Goal: Task Accomplishment & Management: Manage account settings

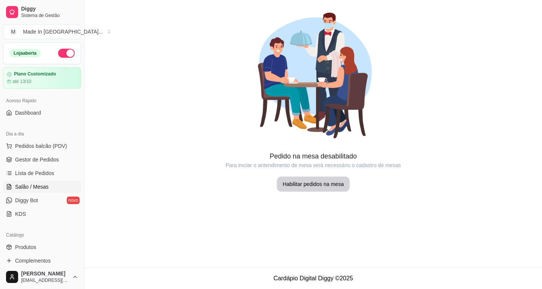
click at [45, 173] on span "Lista de Pedidos" at bounding box center [34, 173] width 39 height 8
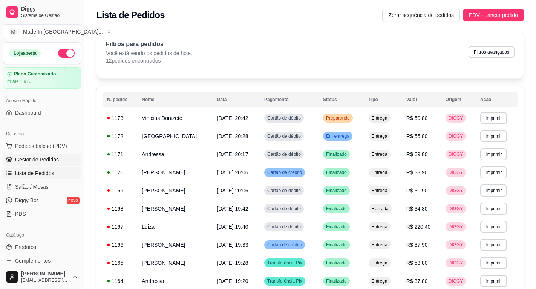
click at [55, 163] on span "Gestor de Pedidos" at bounding box center [37, 160] width 44 height 8
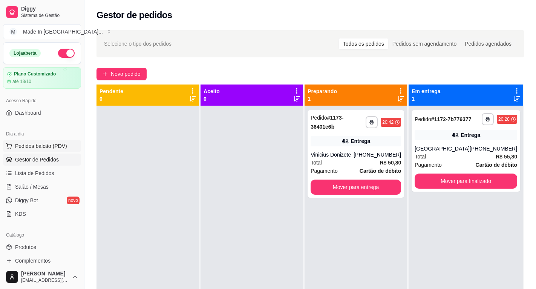
click at [74, 147] on button "Pedidos balcão (PDV)" at bounding box center [42, 146] width 78 height 12
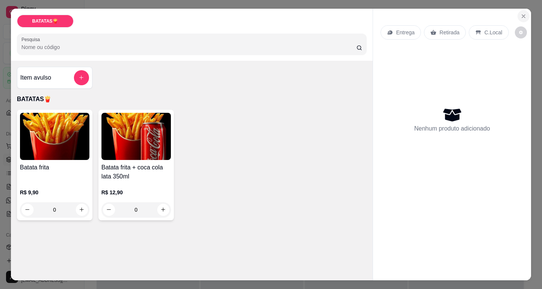
click at [522, 15] on icon "Close" at bounding box center [523, 16] width 3 height 3
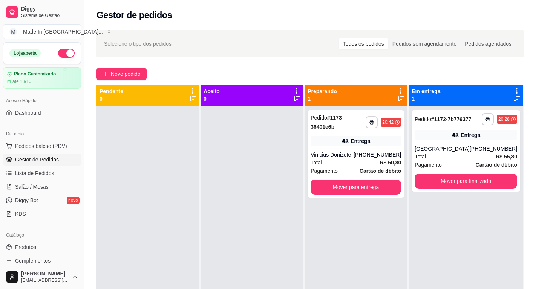
scroll to position [75, 0]
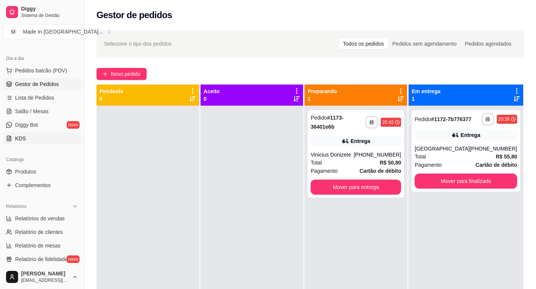
click at [15, 141] on link "KDS" at bounding box center [42, 138] width 78 height 12
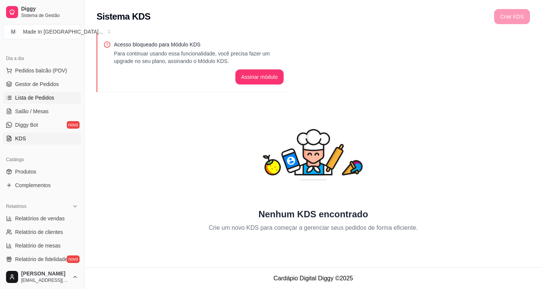
click at [34, 98] on span "Lista de Pedidos" at bounding box center [34, 98] width 39 height 8
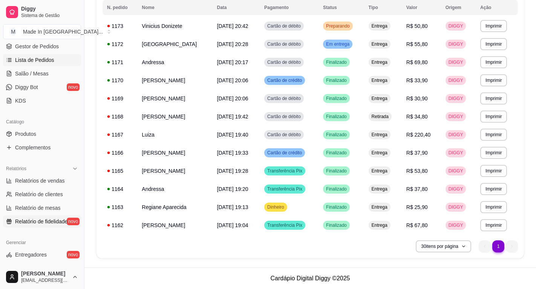
scroll to position [189, 0]
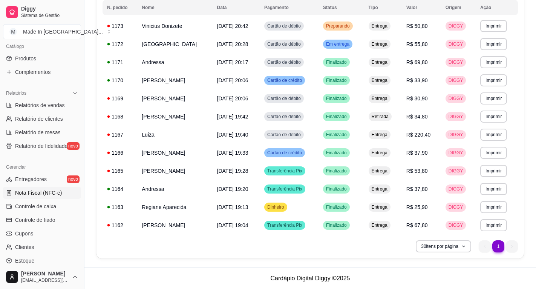
click at [48, 196] on span "Nota Fiscal (NFC-e)" at bounding box center [38, 193] width 47 height 8
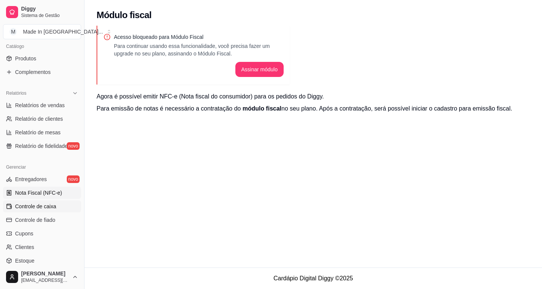
click at [47, 209] on span "Controle de caixa" at bounding box center [35, 206] width 41 height 8
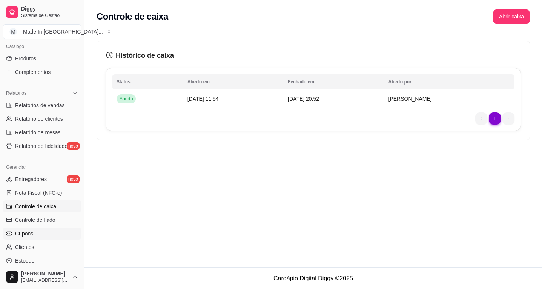
click at [51, 221] on span "Controle de fiado" at bounding box center [35, 220] width 40 height 8
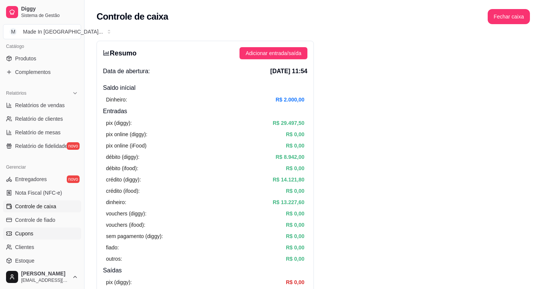
click at [23, 234] on span "Cupons" at bounding box center [24, 234] width 18 height 8
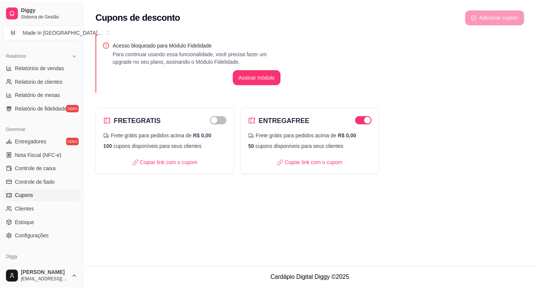
scroll to position [254, 0]
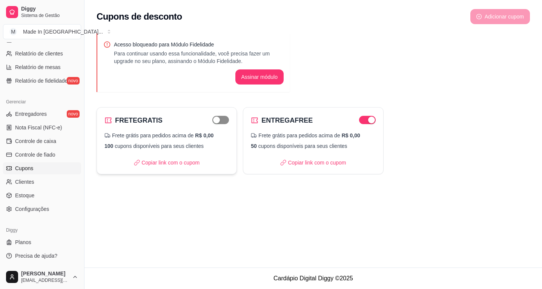
click at [220, 119] on span "button" at bounding box center [220, 120] width 17 height 8
click at [224, 121] on div "button" at bounding box center [224, 120] width 7 height 7
click at [366, 120] on span "button" at bounding box center [367, 120] width 17 height 8
click at [363, 120] on div "button" at bounding box center [363, 120] width 7 height 7
click at [24, 181] on span "Clientes" at bounding box center [24, 182] width 19 height 8
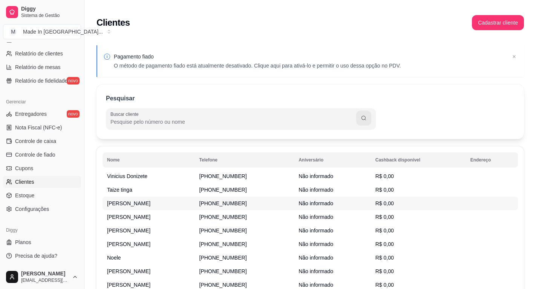
scroll to position [71, 0]
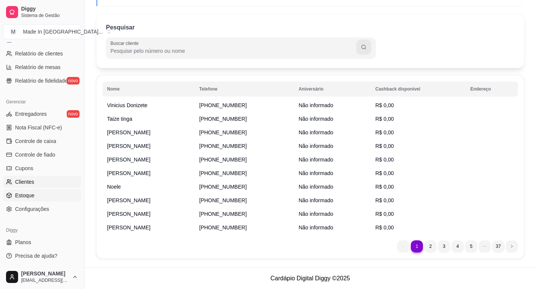
click at [19, 196] on span "Estoque" at bounding box center [24, 196] width 19 height 8
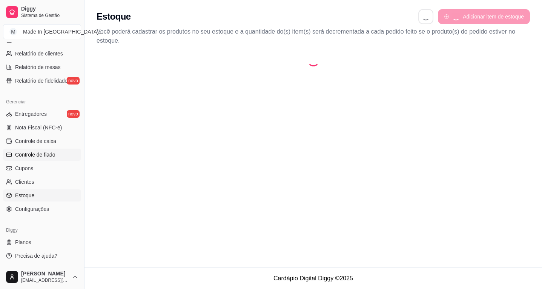
select select "QUANTITY_ORDER"
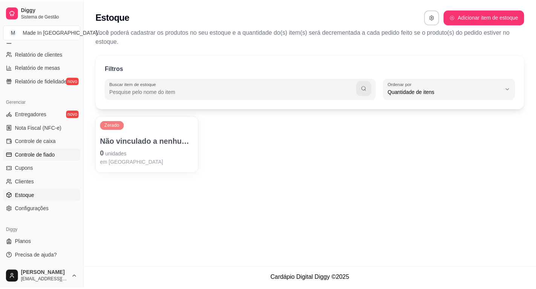
scroll to position [7, 0]
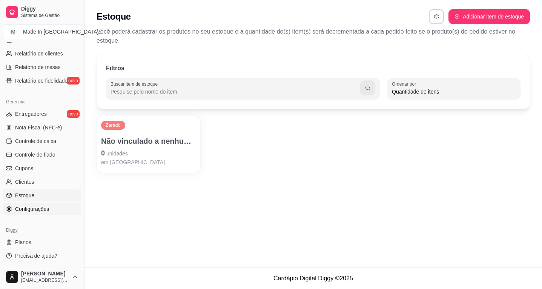
click at [20, 205] on span "Configurações" at bounding box center [32, 209] width 34 height 8
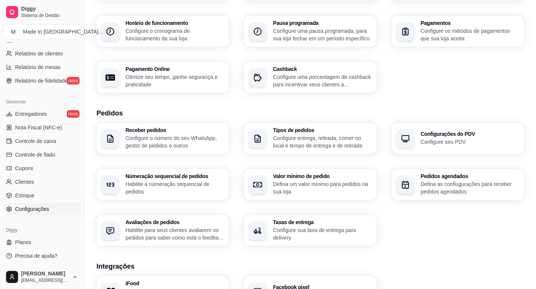
scroll to position [113, 0]
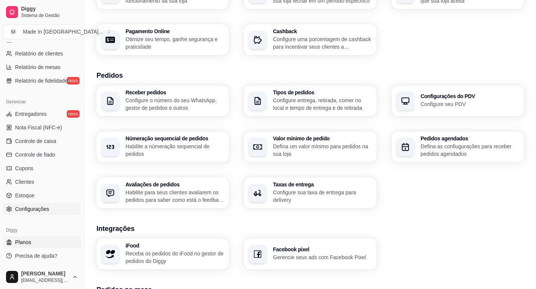
click at [22, 241] on span "Planos" at bounding box center [23, 242] width 16 height 8
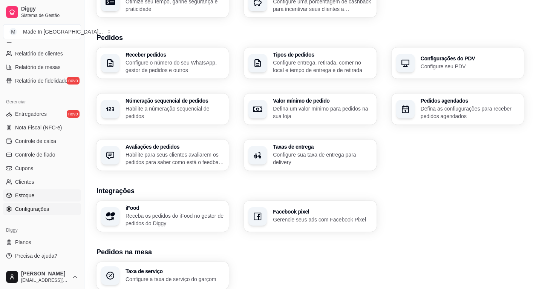
click at [28, 194] on span "Estoque" at bounding box center [24, 196] width 19 height 8
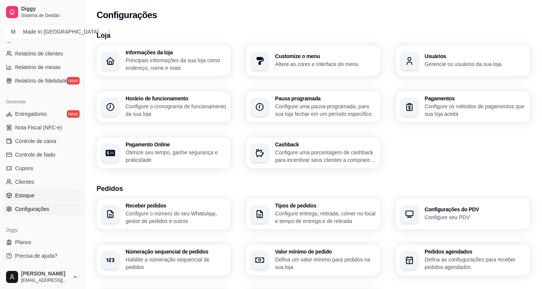
select select "QUANTITY_ORDER"
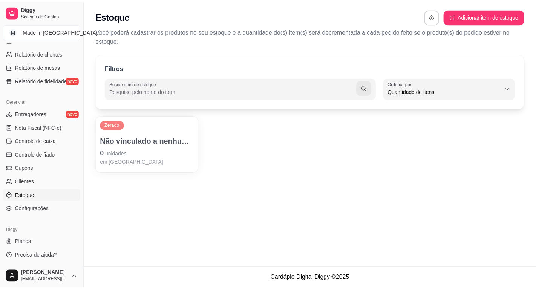
scroll to position [7, 0]
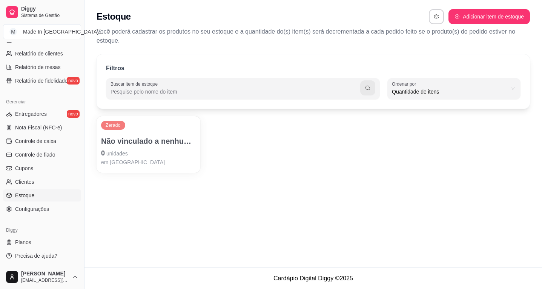
click at [120, 138] on div "Não vinculado a nenhum produto 0 unidades em estoque" at bounding box center [148, 151] width 95 height 30
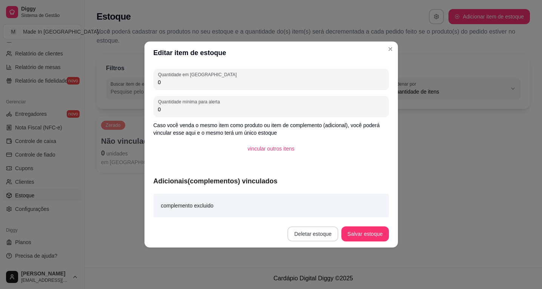
click at [311, 234] on button "Deletar estoque" at bounding box center [312, 233] width 51 height 15
click at [295, 215] on button "Cancelar" at bounding box center [287, 212] width 27 height 12
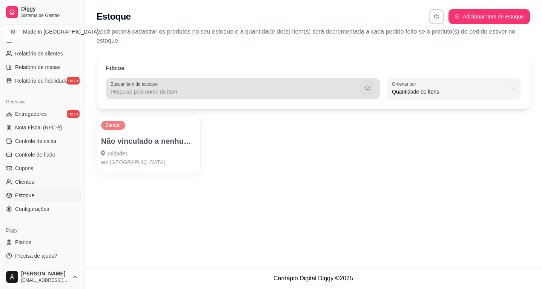
click at [354, 81] on div at bounding box center [242, 88] width 265 height 15
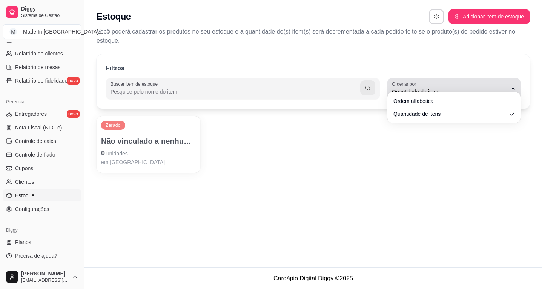
click at [441, 88] on span "Quantidade de itens" at bounding box center [449, 92] width 115 height 8
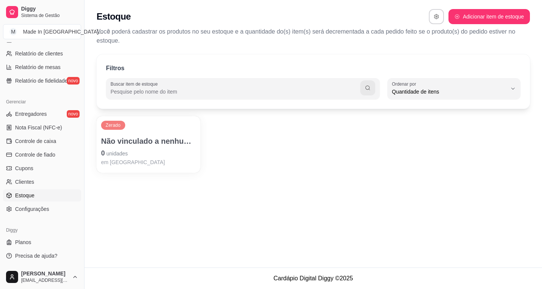
click at [430, 138] on div "Zerado Não vinculado a nenhum produto 0 unidades em [GEOGRAPHIC_DATA]" at bounding box center [313, 144] width 433 height 57
click at [41, 118] on link "Entregadores novo" at bounding box center [42, 114] width 78 height 12
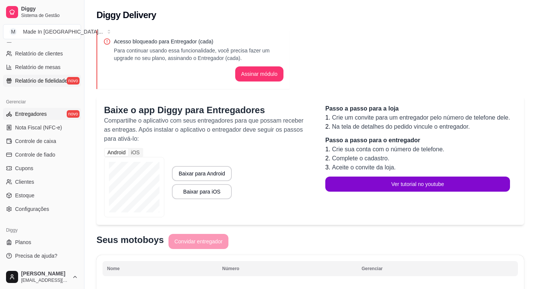
click at [54, 81] on span "Relatório de fidelidade" at bounding box center [41, 81] width 52 height 8
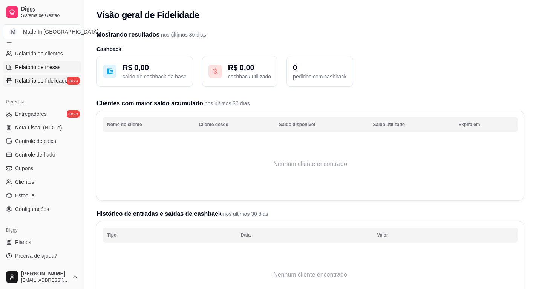
click at [54, 66] on span "Relatório de mesas" at bounding box center [38, 67] width 46 height 8
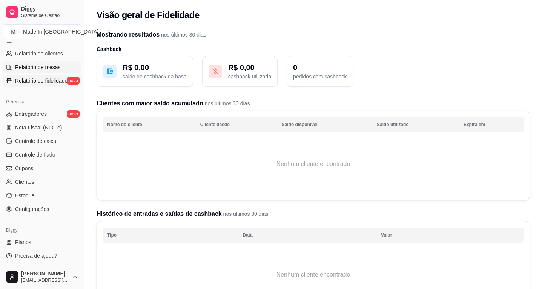
select select "TOTAL_OF_ORDERS"
select select "7"
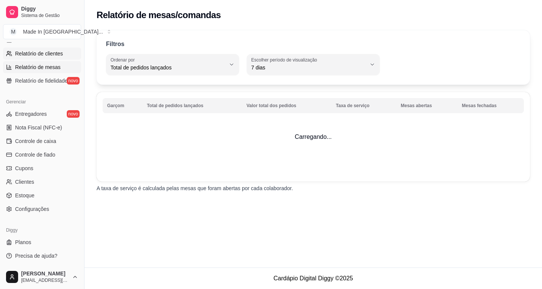
click at [61, 55] on link "Relatório de clientes" at bounding box center [42, 54] width 78 height 12
select select "30"
select select "HIGHEST_TOTAL_SPENT_WITH_ORDERS"
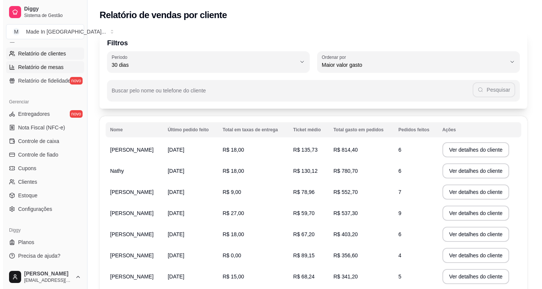
scroll to position [141, 0]
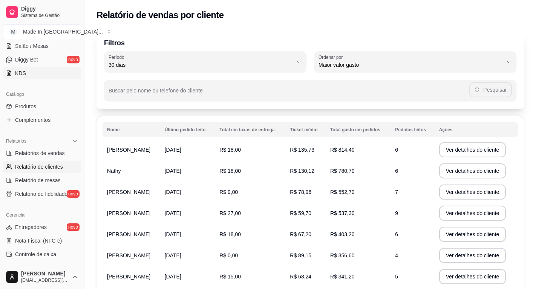
click at [26, 78] on link "KDS" at bounding box center [42, 73] width 78 height 12
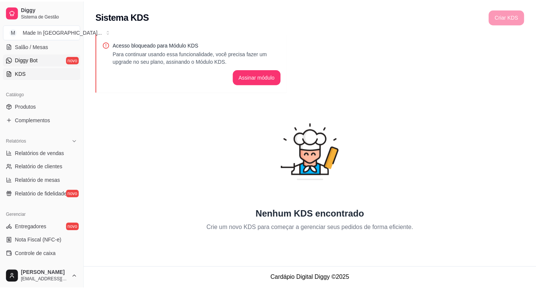
scroll to position [103, 0]
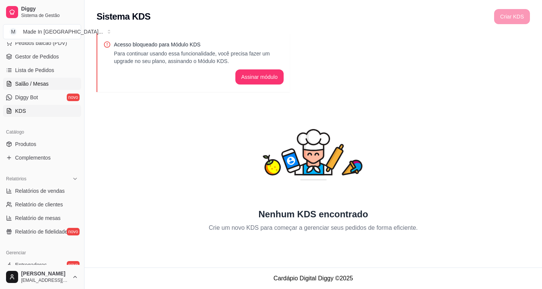
click at [35, 87] on span "Salão / Mesas" at bounding box center [32, 84] width 34 height 8
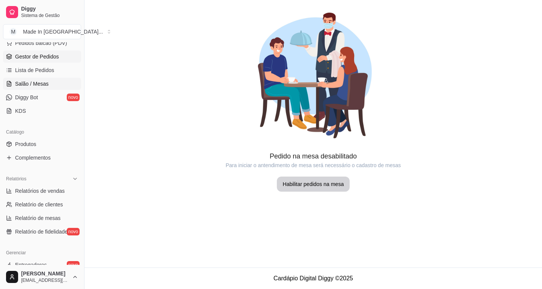
click at [53, 60] on span "Gestor de Pedidos" at bounding box center [37, 57] width 44 height 8
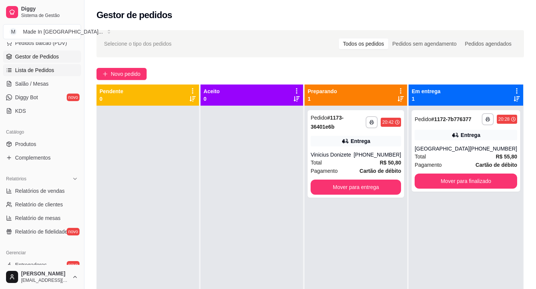
click at [53, 69] on link "Lista de Pedidos" at bounding box center [42, 70] width 78 height 12
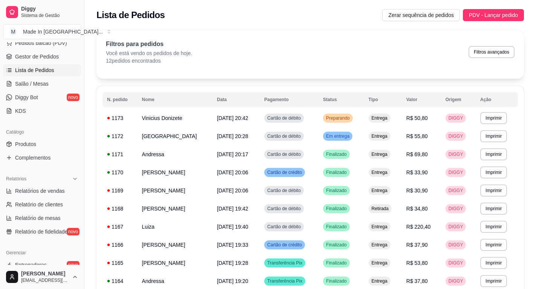
click at [53, 64] on ul "Pedidos balcão (PDV) Gestor de Pedidos Lista de Pedidos Salão / Mesas Diggy Bot…" at bounding box center [42, 77] width 78 height 80
click at [56, 59] on span "Gestor de Pedidos" at bounding box center [37, 57] width 44 height 8
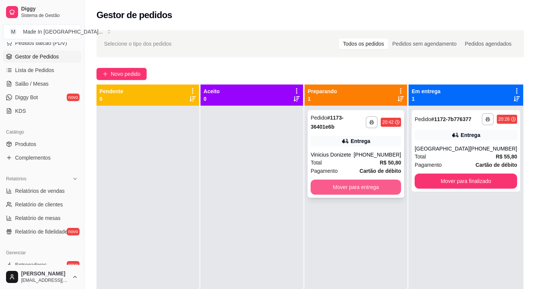
click at [366, 180] on button "Mover para entrega" at bounding box center [356, 186] width 90 height 15
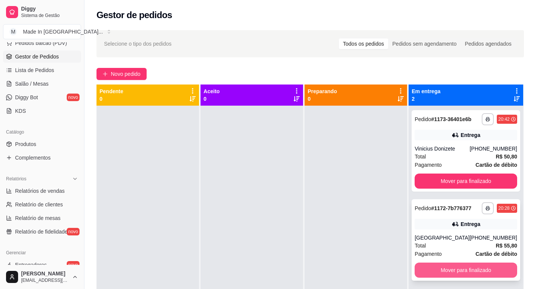
click at [454, 270] on button "Mover para finalizado" at bounding box center [466, 269] width 103 height 15
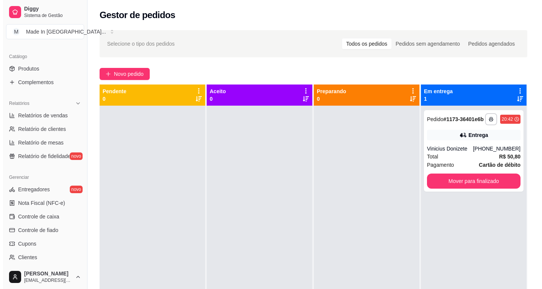
scroll to position [115, 0]
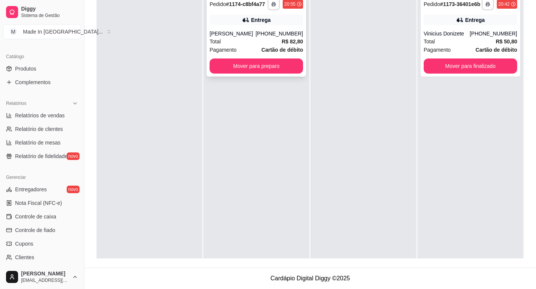
click at [251, 34] on div "[PERSON_NAME]" at bounding box center [233, 34] width 46 height 8
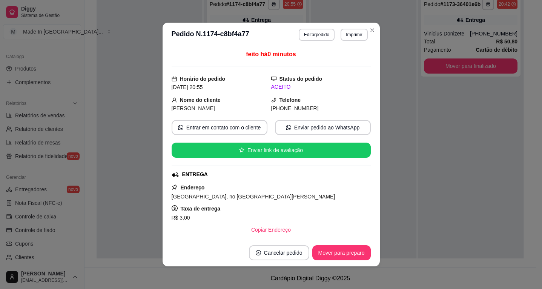
click at [229, 54] on div "feito há 0 minutos" at bounding box center [271, 58] width 199 height 17
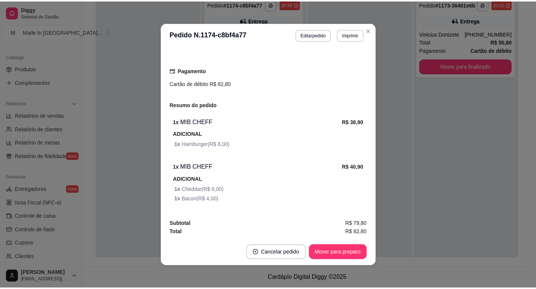
scroll to position [2, 0]
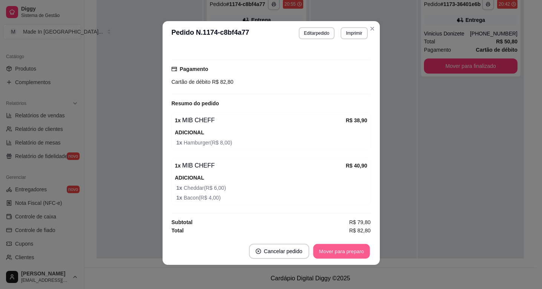
click at [358, 252] on button "Mover para preparo" at bounding box center [341, 251] width 57 height 15
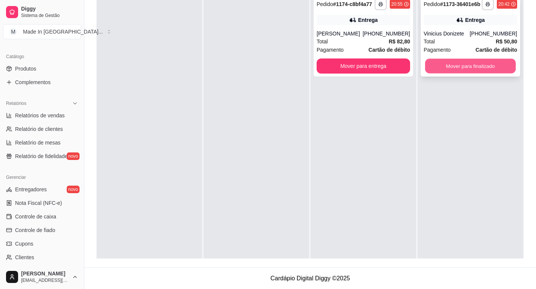
click at [466, 64] on button "Mover para finalizado" at bounding box center [470, 66] width 91 height 15
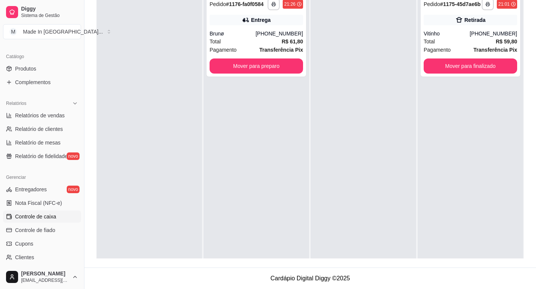
click at [27, 214] on span "Controle de caixa" at bounding box center [35, 217] width 41 height 8
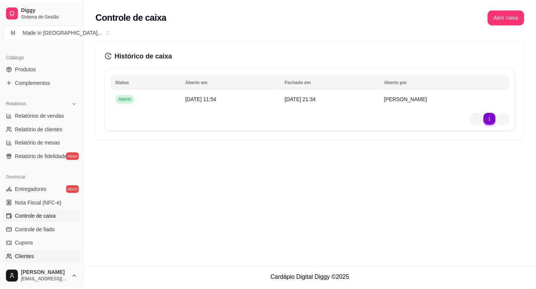
scroll to position [216, 0]
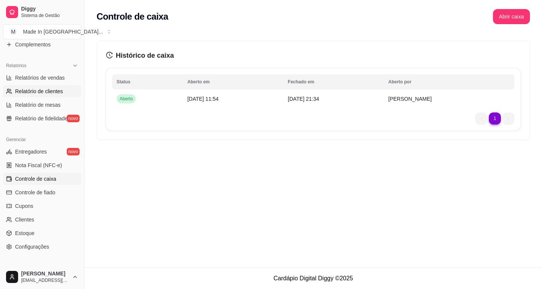
click at [24, 216] on span "Clientes" at bounding box center [24, 220] width 19 height 8
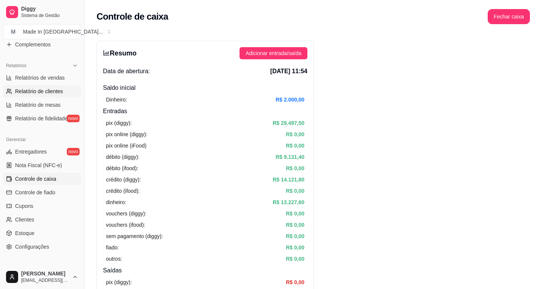
click at [40, 90] on span "Relatório de clientes" at bounding box center [39, 91] width 48 height 8
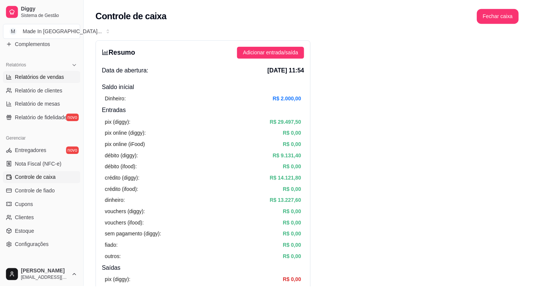
click at [46, 78] on span "Relatórios de vendas" at bounding box center [40, 78] width 50 height 8
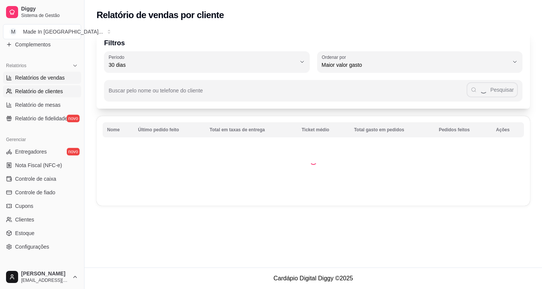
select select "ALL"
select select "0"
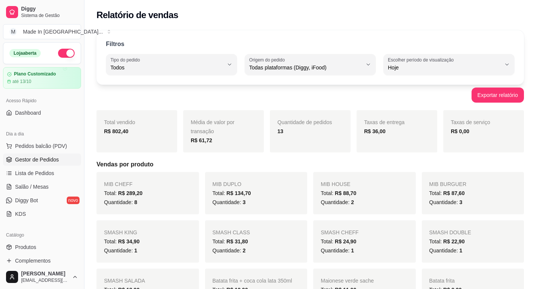
click at [41, 162] on span "Gestor de Pedidos" at bounding box center [37, 160] width 44 height 8
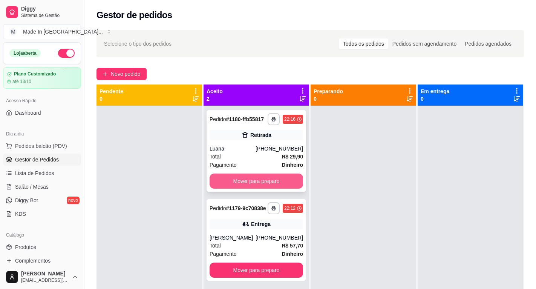
click at [248, 179] on button "Mover para preparo" at bounding box center [257, 180] width 94 height 15
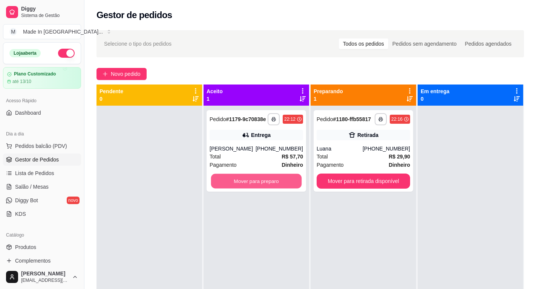
click at [249, 178] on button "Mover para preparo" at bounding box center [256, 181] width 91 height 15
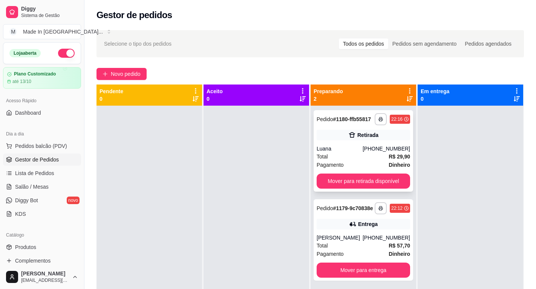
click at [351, 146] on div "Luana" at bounding box center [340, 149] width 46 height 8
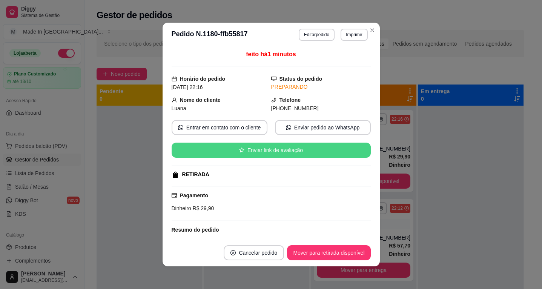
scroll to position [48, 0]
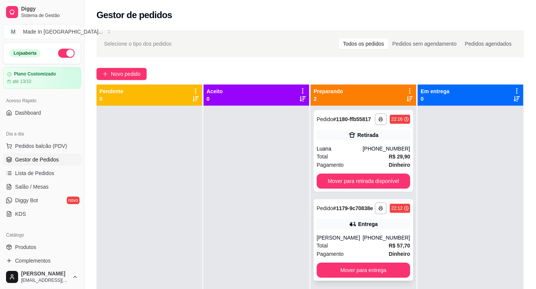
click at [335, 238] on div "[PERSON_NAME]" at bounding box center [340, 238] width 46 height 8
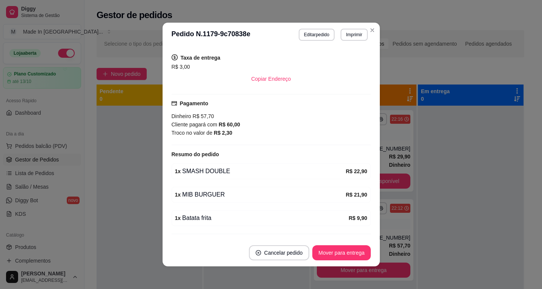
scroll to position [170, 0]
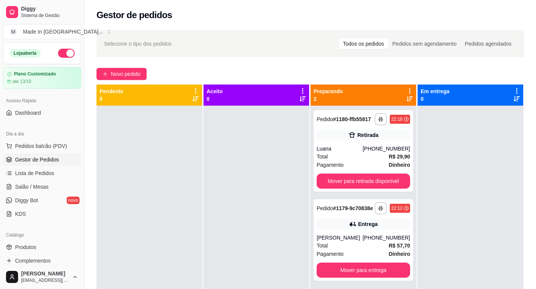
click at [311, 150] on div "**********" at bounding box center [364, 250] width 106 height 289
click at [319, 144] on div "**********" at bounding box center [364, 150] width 100 height 81
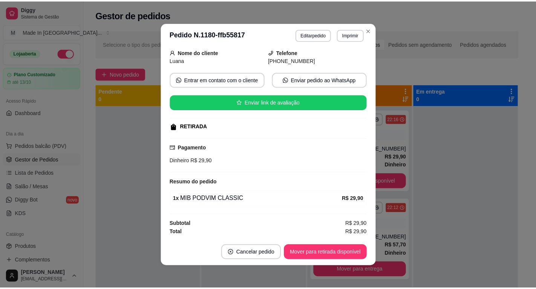
scroll to position [2, 0]
